Goal: Task Accomplishment & Management: Complete application form

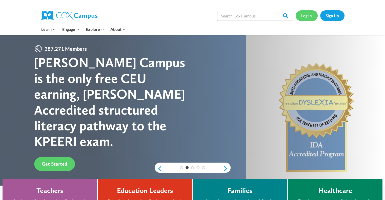
click at [306, 14] on link "Log In" at bounding box center [307, 15] width 22 height 10
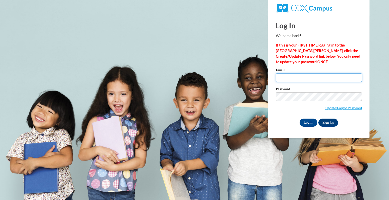
click at [295, 77] on input "Email" at bounding box center [319, 77] width 86 height 9
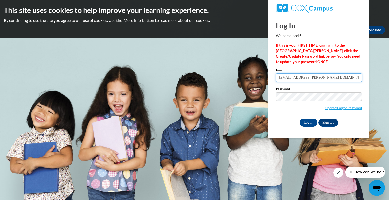
type input "djurgens@randall.k12.wi.us"
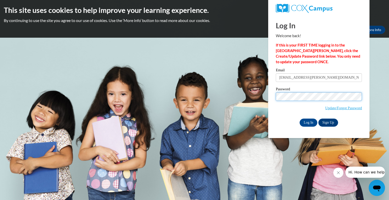
click at [299, 119] on input "Log In" at bounding box center [308, 123] width 18 height 8
click at [306, 121] on input "Log In" at bounding box center [308, 123] width 18 height 8
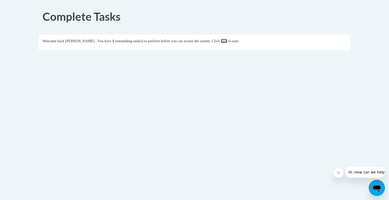
click at [227, 40] on link "here" at bounding box center [224, 41] width 6 height 4
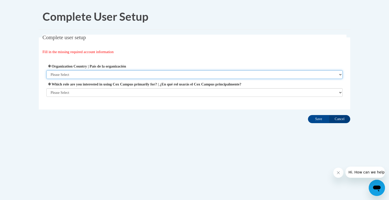
click at [68, 77] on select "Please Select United States | Estados Unidos Outside of the United States | Fue…" at bounding box center [194, 74] width 296 height 9
select select "ad49bcad-a171-4b2e-b99c-48b446064914"
click at [46, 70] on select "Please Select United States | Estados Unidos Outside of the United States | Fue…" at bounding box center [194, 74] width 296 height 9
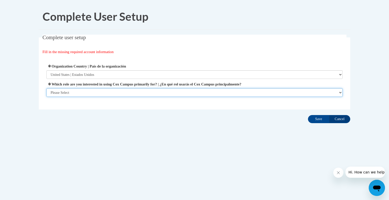
click at [78, 95] on select "Please Select College/University | Colegio/Universidad Community/Nonprofit Part…" at bounding box center [194, 92] width 296 height 9
select select "fbf2d438-af2f-41f8-98f1-81c410e29de3"
click at [46, 97] on select "Please Select College/University | Colegio/Universidad Community/Nonprofit Part…" at bounding box center [194, 92] width 296 height 9
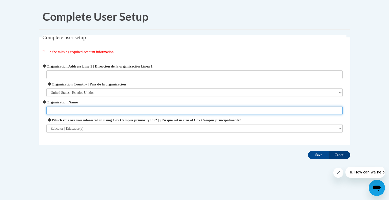
click at [109, 111] on input "Organization Name" at bounding box center [194, 110] width 296 height 9
type input "Randall"
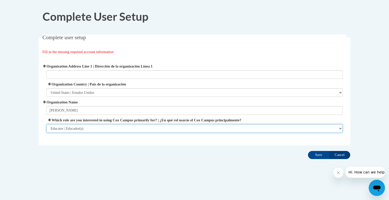
click at [114, 130] on select "Please Select College/University | Colegio/Universidad Community/Nonprofit Part…" at bounding box center [194, 128] width 296 height 9
click at [46, 124] on select "Please Select College/University | Colegio/Universidad Community/Nonprofit Part…" at bounding box center [194, 128] width 296 height 9
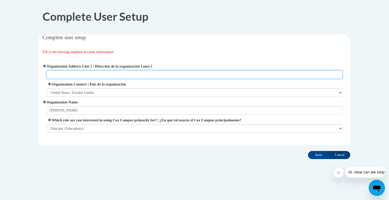
click at [187, 77] on input "Organization Address Line 1 | Dirección de la organización Línea 1" at bounding box center [194, 74] width 296 height 9
type input "37101 87th st Burlington, Wi, 53105"
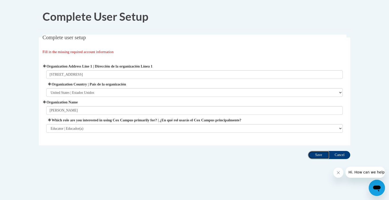
click at [315, 155] on input "Save" at bounding box center [318, 155] width 21 height 8
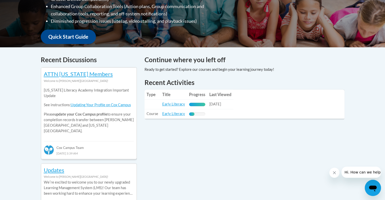
scroll to position [170, 0]
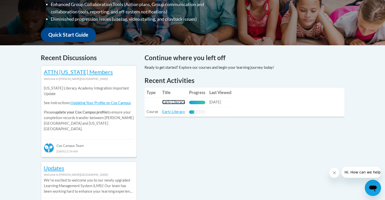
click at [172, 102] on link "Early Literacy" at bounding box center [173, 102] width 23 height 4
click at [173, 113] on link "Early Literacy" at bounding box center [173, 112] width 23 height 4
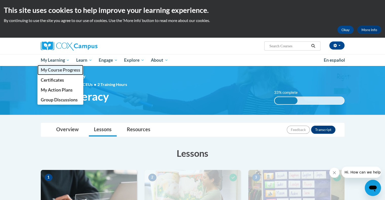
click at [56, 74] on link "My Course Progress" at bounding box center [60, 70] width 46 height 10
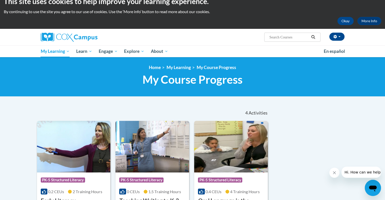
scroll to position [7, 0]
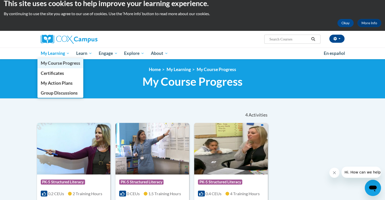
click at [65, 66] on span "My Course Progress" at bounding box center [59, 62] width 39 height 5
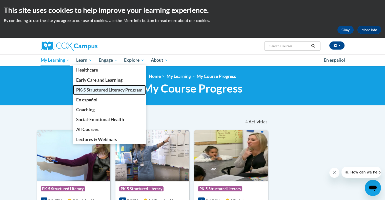
click at [98, 92] on span "PK-5 Structured Literacy Program" at bounding box center [109, 89] width 66 height 5
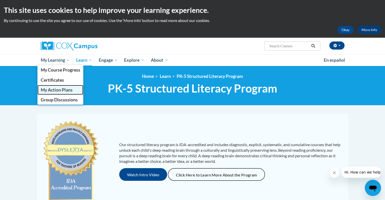
click at [65, 91] on span "My Action Plans" at bounding box center [56, 89] width 32 height 5
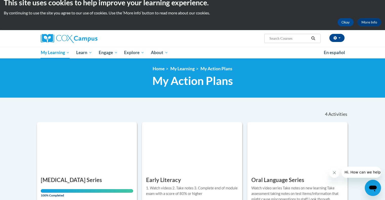
scroll to position [7, 0]
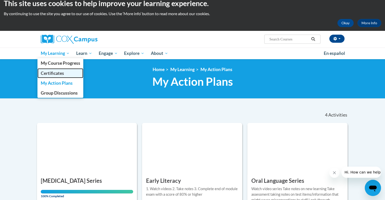
click at [60, 76] on link "Certificates" at bounding box center [60, 73] width 46 height 10
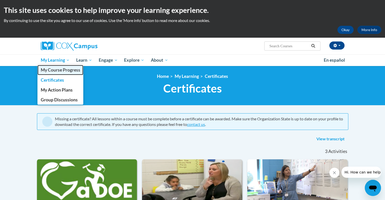
click at [59, 69] on span "My Course Progress" at bounding box center [59, 69] width 39 height 5
